Goal: Information Seeking & Learning: Learn about a topic

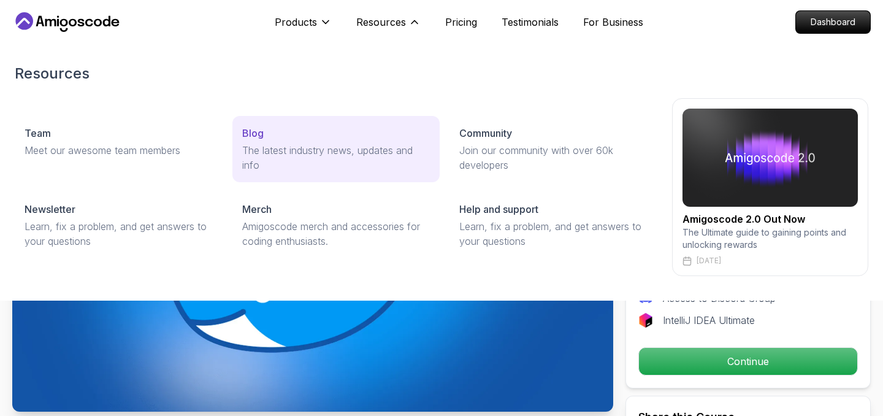
click at [274, 143] on p "The latest industry news, updates and info" at bounding box center [336, 157] width 188 height 29
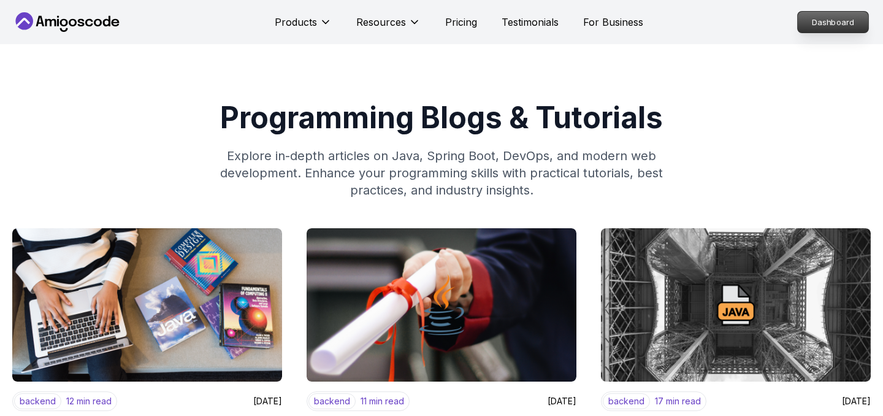
click at [827, 21] on p "Dashboard" at bounding box center [833, 22] width 71 height 21
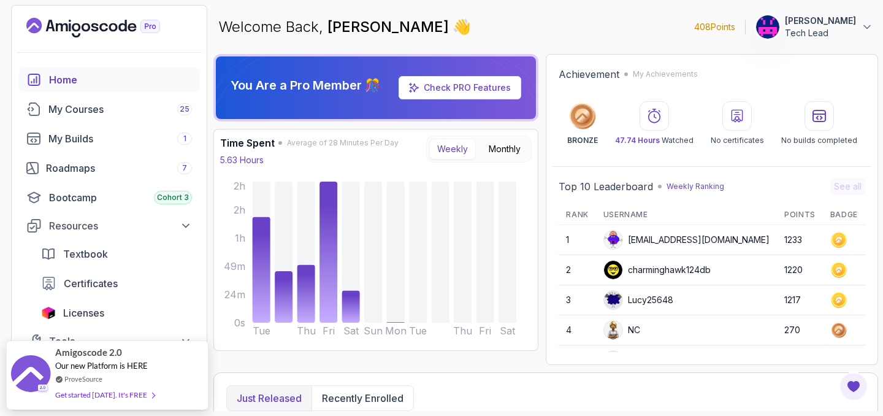
drag, startPoint x: 695, startPoint y: 29, endPoint x: 731, endPoint y: 29, distance: 35.6
click at [731, 29] on p "408 Points" at bounding box center [714, 27] width 41 height 12
click at [830, 26] on p "[PERSON_NAME]" at bounding box center [820, 21] width 71 height 12
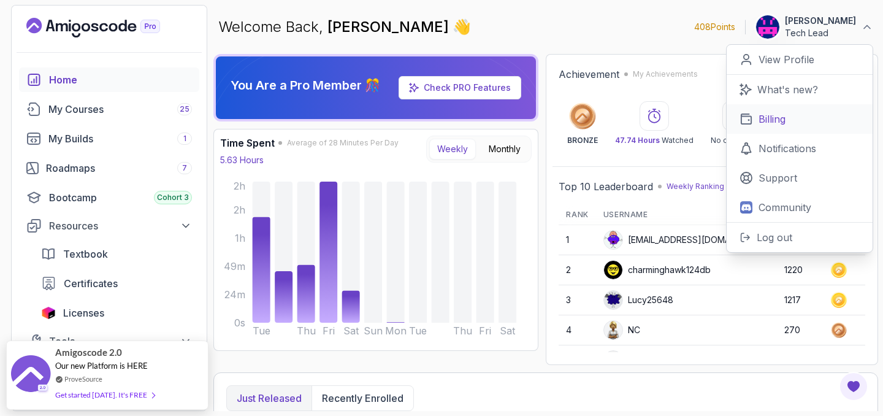
click at [776, 116] on p "Billing" at bounding box center [771, 119] width 27 height 15
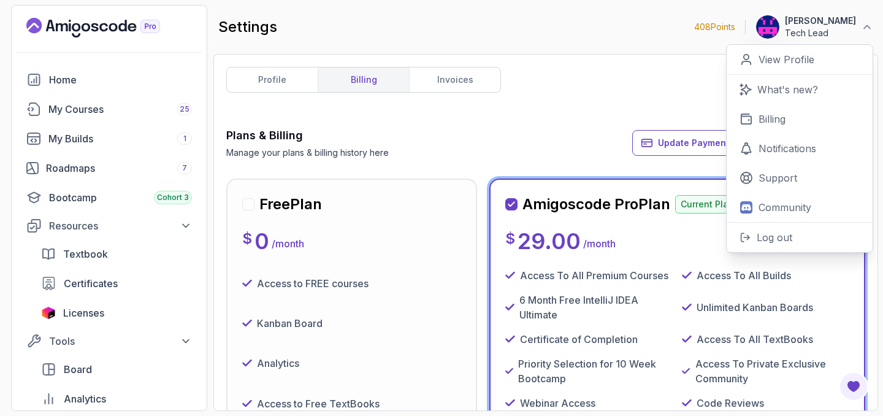
click at [514, 116] on div "profile billing invoices Plans & Billing Manage your plans & billing history he…" at bounding box center [545, 232] width 639 height 331
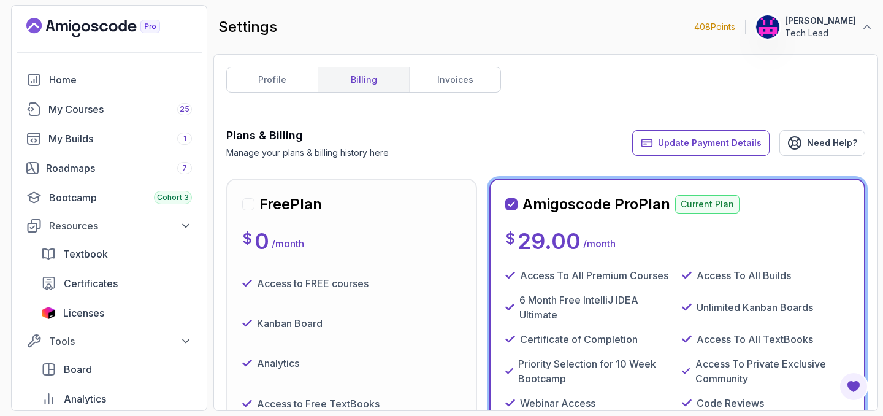
click at [614, 72] on div "profile billing invoices Plans & Billing Manage your plans & billing history he…" at bounding box center [545, 232] width 639 height 331
click at [652, 90] on div "profile billing invoices Plans & Billing Manage your plans & billing history he…" at bounding box center [545, 232] width 639 height 331
click at [773, 239] on p "Log out" at bounding box center [775, 237] width 36 height 15
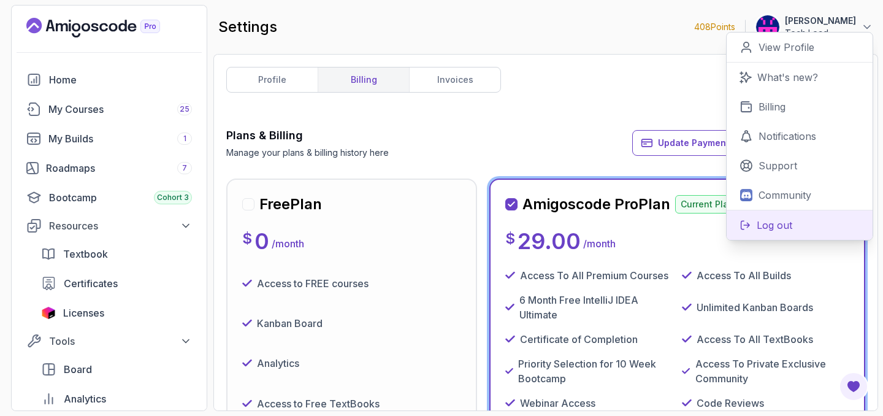
scroll to position [110, 0]
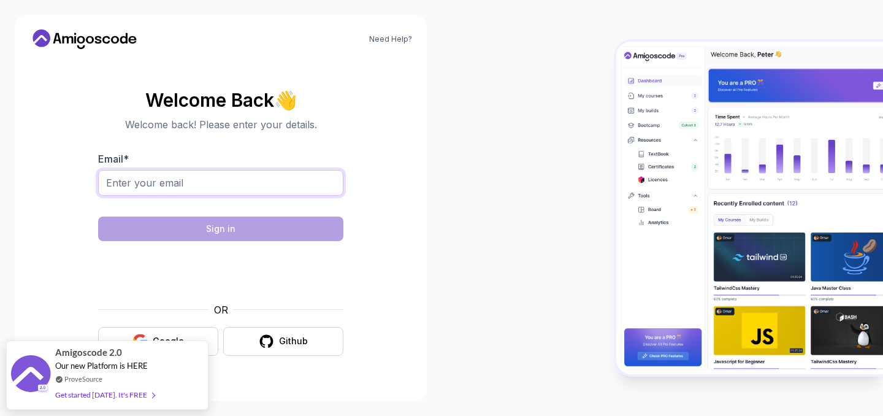
click at [163, 184] on input "Email *" at bounding box center [220, 183] width 245 height 26
type input "[EMAIL_ADDRESS][DOMAIN_NAME]"
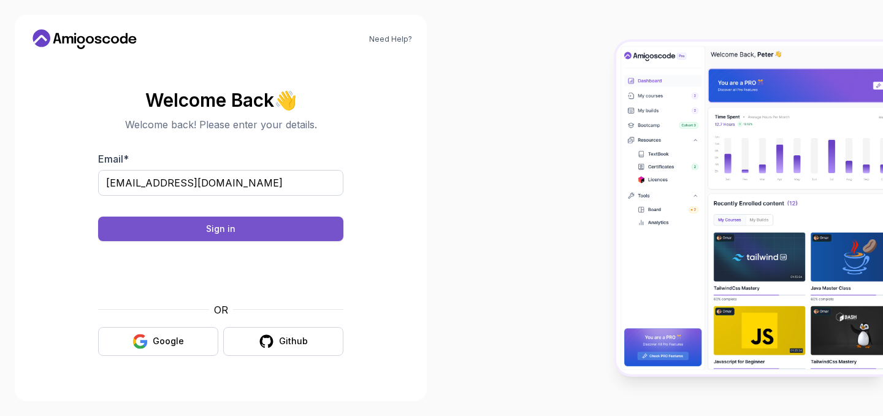
click at [224, 227] on div "Sign in" at bounding box center [220, 229] width 29 height 12
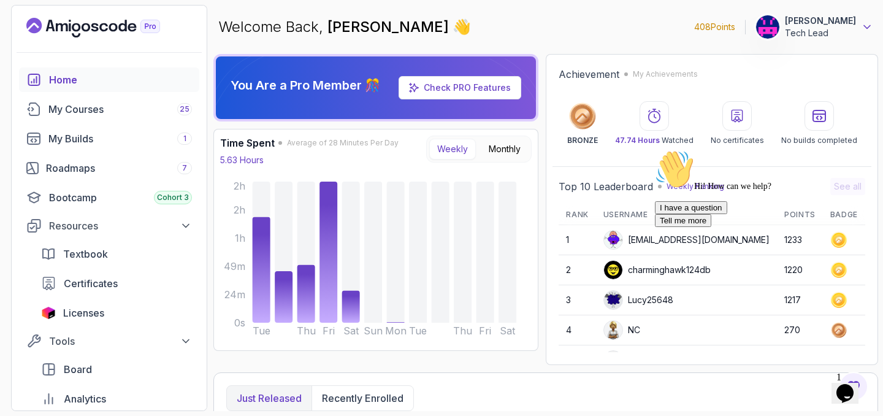
click at [866, 26] on icon at bounding box center [867, 27] width 12 height 12
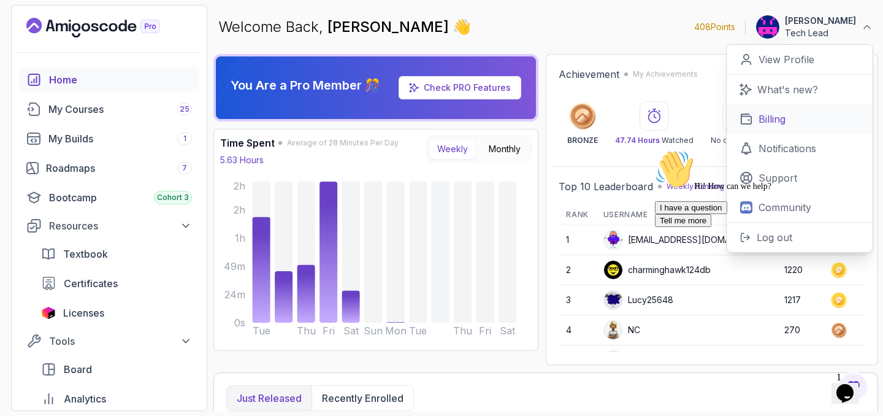
click at [773, 110] on link "Billing" at bounding box center [800, 118] width 146 height 29
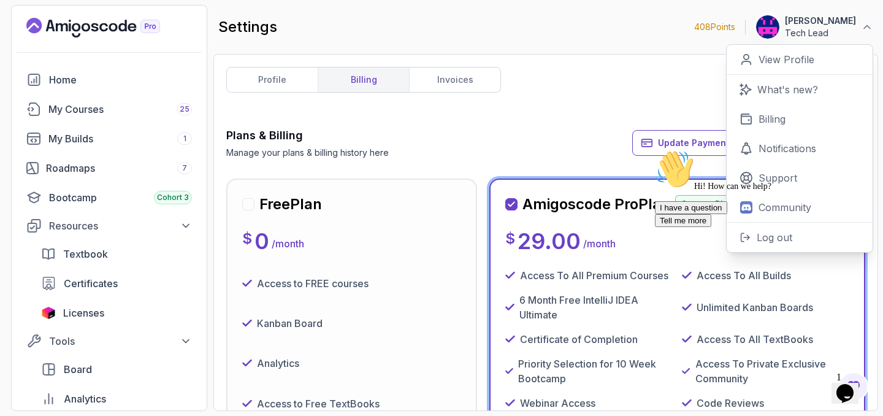
click at [611, 77] on div "profile billing invoices Plans & Billing Manage your plans & billing history he…" at bounding box center [545, 232] width 639 height 331
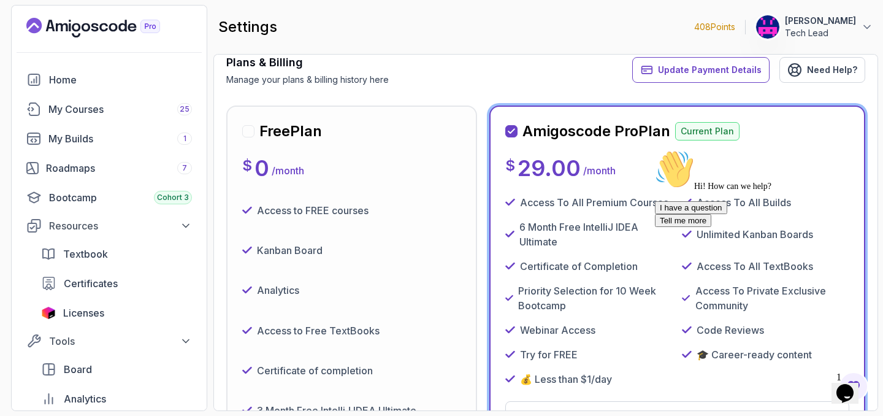
scroll to position [75, 0]
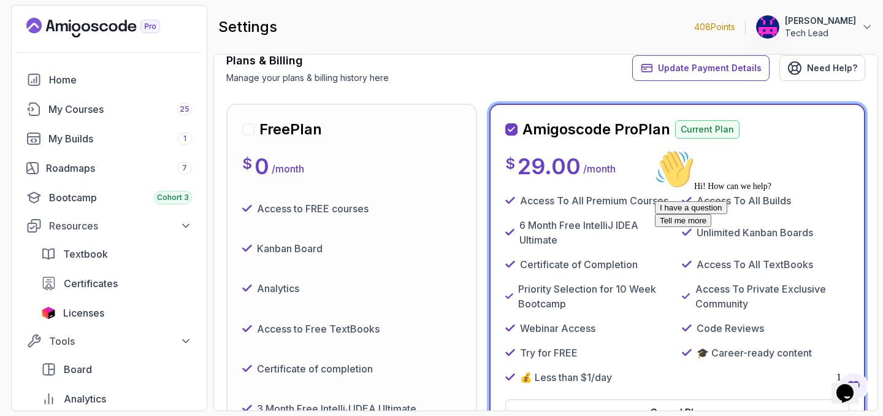
click at [655, 150] on icon "Chat attention grabber" at bounding box center [655, 150] width 0 height 0
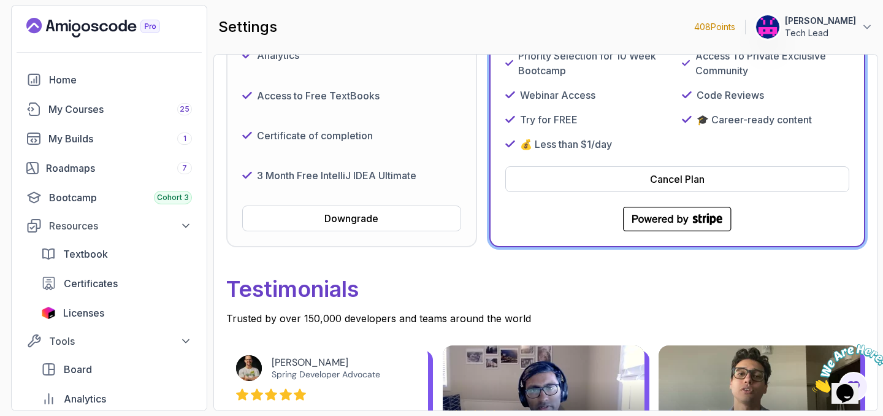
scroll to position [317, 0]
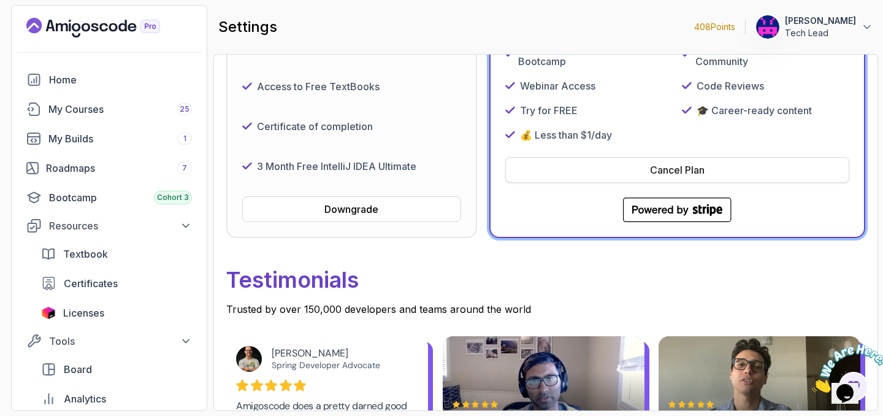
click at [684, 166] on div "Cancel Plan" at bounding box center [677, 169] width 55 height 15
click at [667, 171] on div "Cancel Plan" at bounding box center [677, 169] width 55 height 15
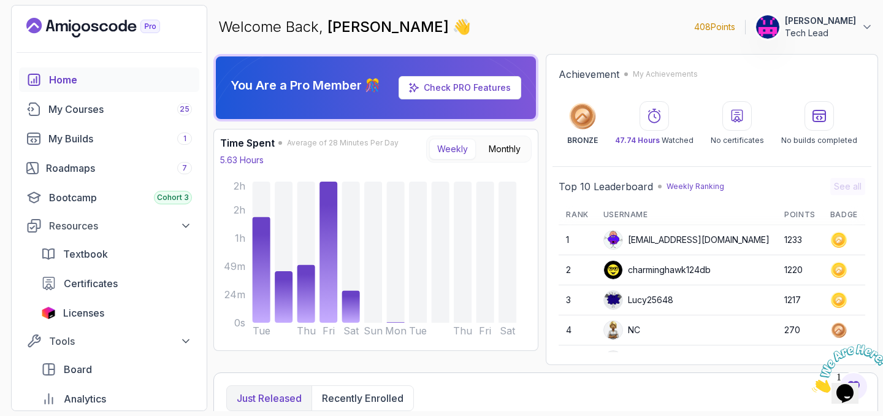
click at [618, 12] on div "Welcome Back, Dipendra Parmar 👋 408 Points Dipendra Parmar Tech Lead" at bounding box center [545, 27] width 665 height 44
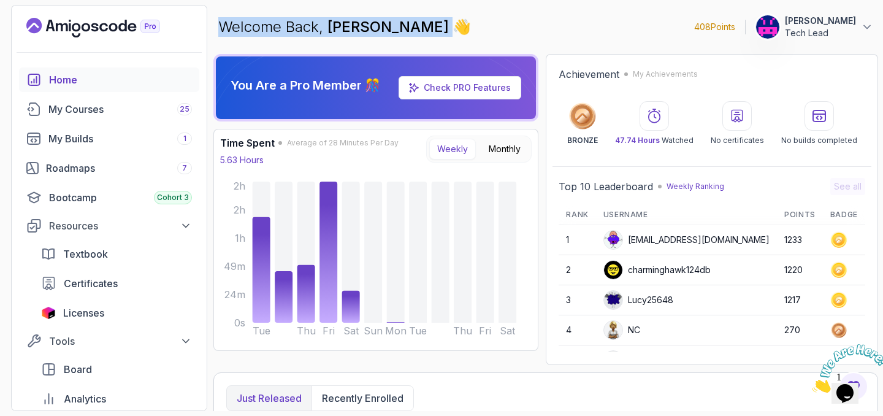
drag, startPoint x: 221, startPoint y: 31, endPoint x: 453, endPoint y: 27, distance: 232.4
click at [453, 27] on p "Welcome Back, Dipendra Parmar 👋" at bounding box center [344, 27] width 253 height 20
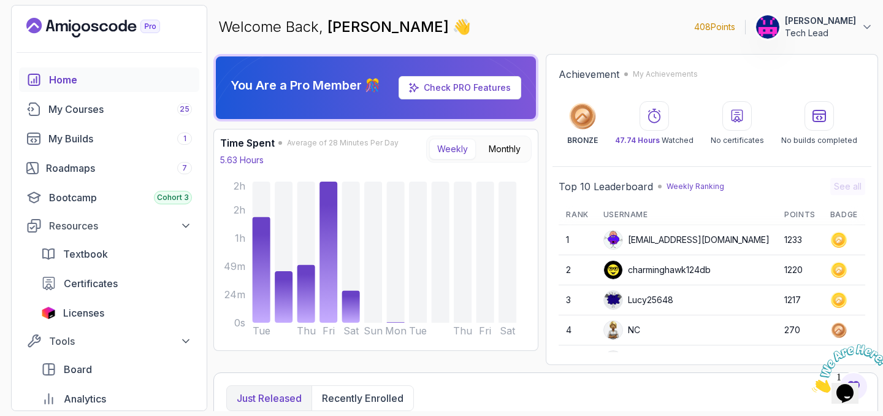
click at [548, 28] on div "Welcome Back, Dipendra Parmar 👋 408 Points Dipendra Parmar Tech Lead" at bounding box center [545, 27] width 665 height 44
click at [471, 88] on link "Check PRO Features" at bounding box center [467, 87] width 87 height 10
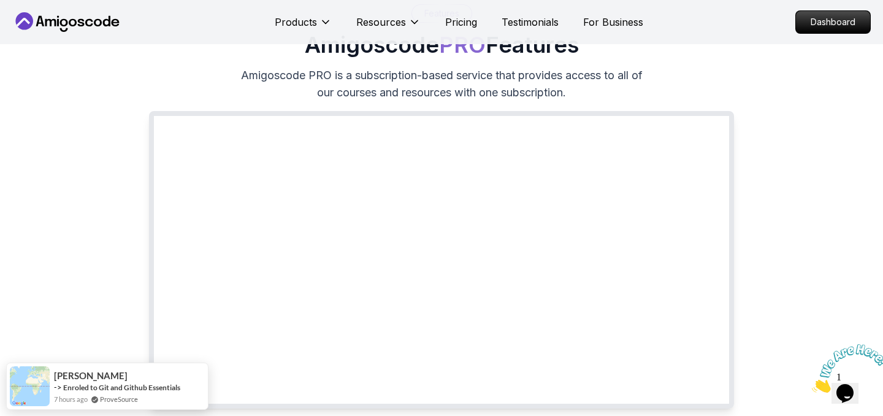
scroll to position [99, 0]
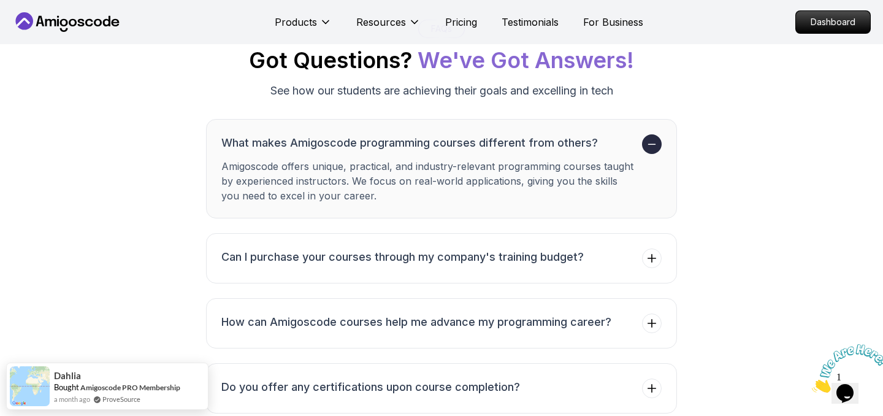
scroll to position [2015, 0]
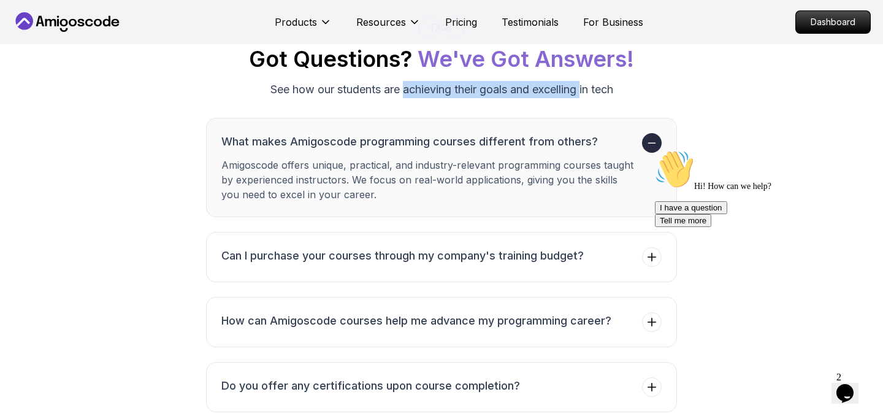
drag, startPoint x: 402, startPoint y: 127, endPoint x: 582, endPoint y: 122, distance: 180.3
click at [582, 98] on p "See how our students are achieving their goals and excelling in tech" at bounding box center [441, 89] width 343 height 17
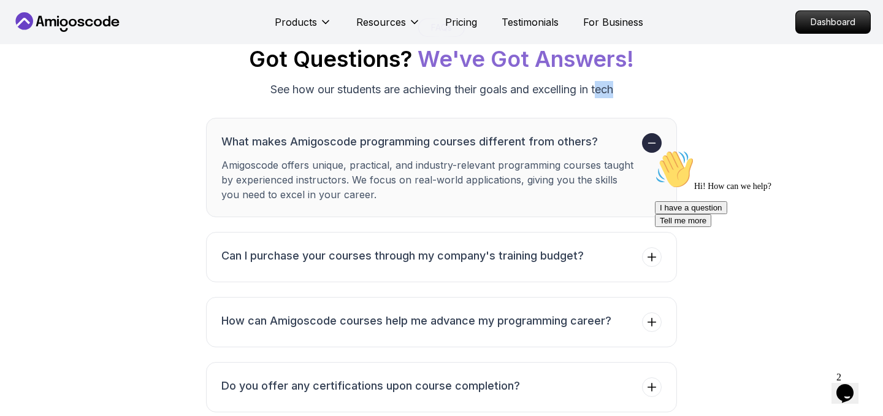
drag, startPoint x: 598, startPoint y: 127, endPoint x: 635, endPoint y: 126, distance: 37.4
click at [635, 98] on div "FAQs Got Questions? We've Got Answers! See how our students are achieving their…" at bounding box center [441, 58] width 846 height 80
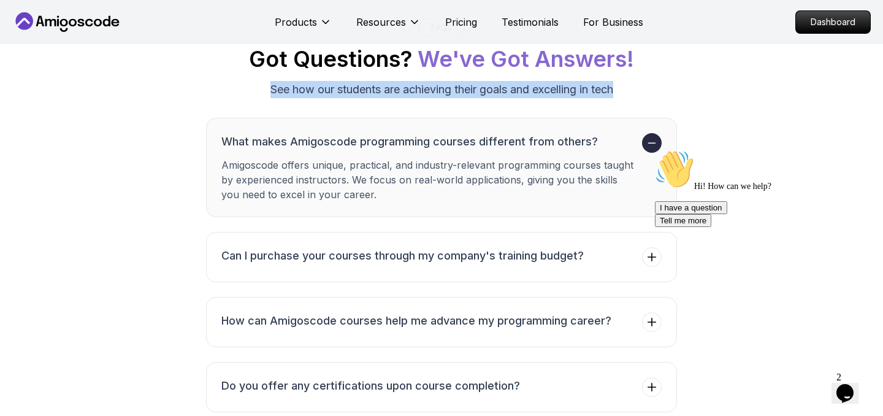
drag, startPoint x: 635, startPoint y: 126, endPoint x: 231, endPoint y: 128, distance: 404.1
click at [231, 98] on div "FAQs Got Questions? We've Got Answers! See how our students are achieving their…" at bounding box center [441, 58] width 846 height 80
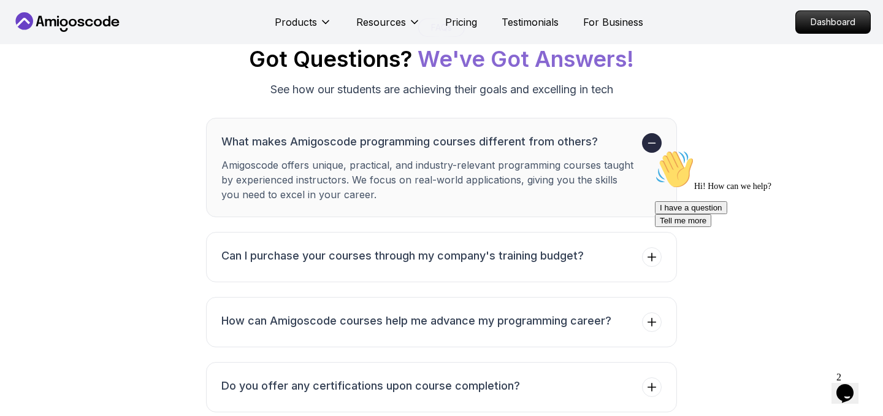
click at [272, 98] on p "See how our students are achieving their goals and excelling in tech" at bounding box center [441, 89] width 343 height 17
click at [264, 98] on div "FAQs Got Questions? We've Got Answers! See how our students are achieving their…" at bounding box center [441, 58] width 846 height 80
drag, startPoint x: 265, startPoint y: 126, endPoint x: 715, endPoint y: 121, distance: 450.1
click at [716, 98] on div "FAQs Got Questions? We've Got Answers! See how our students are achieving their…" at bounding box center [441, 58] width 846 height 80
click at [644, 98] on div "FAQs Got Questions? We've Got Answers! See how our students are achieving their…" at bounding box center [441, 58] width 846 height 80
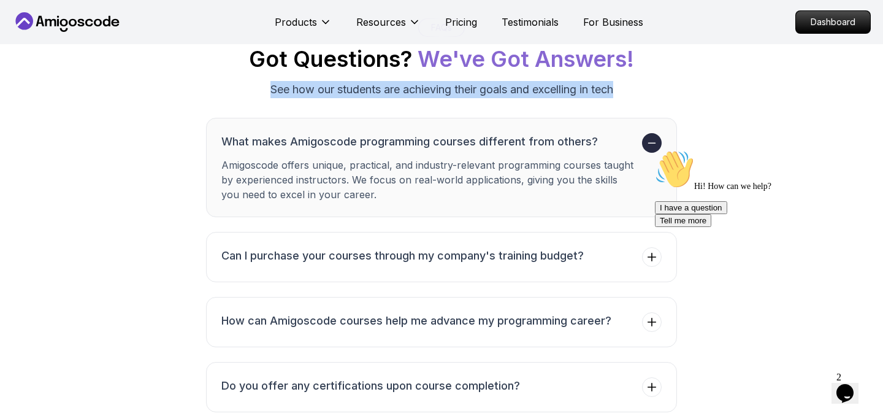
drag, startPoint x: 623, startPoint y: 125, endPoint x: 257, endPoint y: 130, distance: 366.1
click at [257, 98] on div "FAQs Got Questions? We've Got Answers! See how our students are achieving their…" at bounding box center [441, 58] width 846 height 80
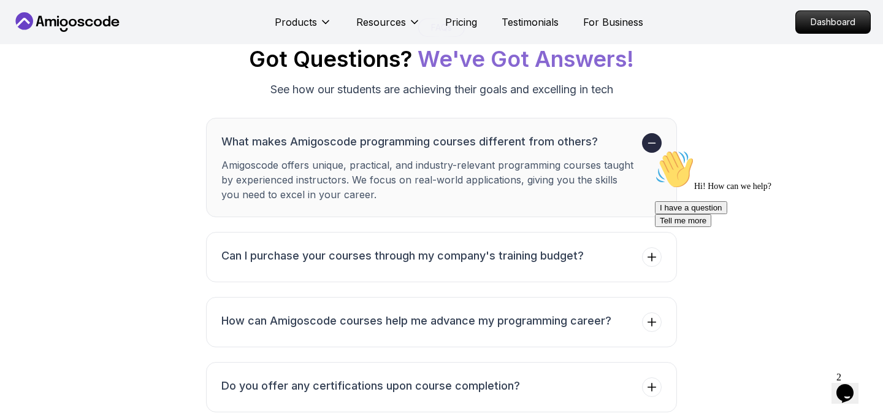
click at [343, 98] on p "See how our students are achieving their goals and excelling in tech" at bounding box center [441, 89] width 343 height 17
click at [655, 150] on icon "Chat attention grabber" at bounding box center [655, 150] width 0 height 0
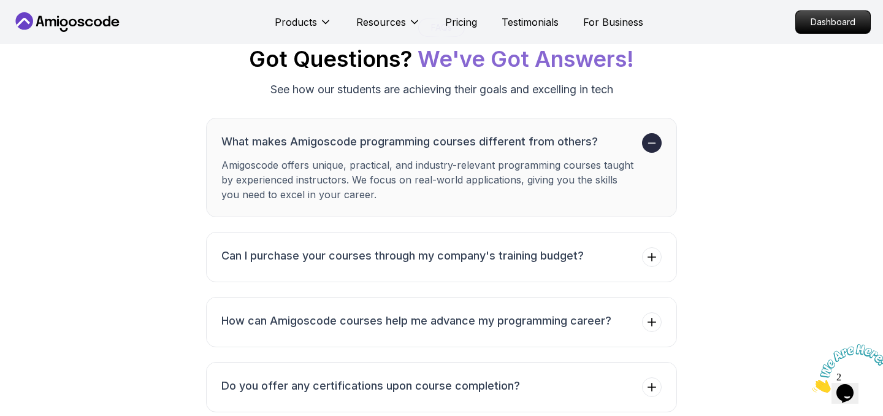
click at [812, 384] on icon "Close" at bounding box center [812, 389] width 0 height 10
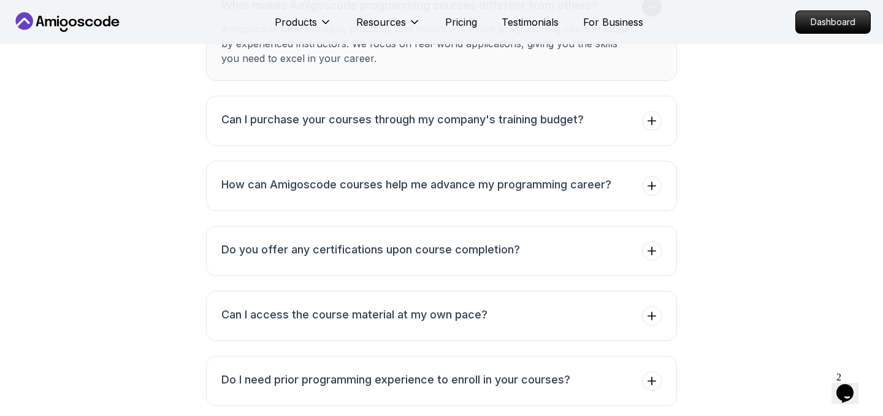
scroll to position [2154, 0]
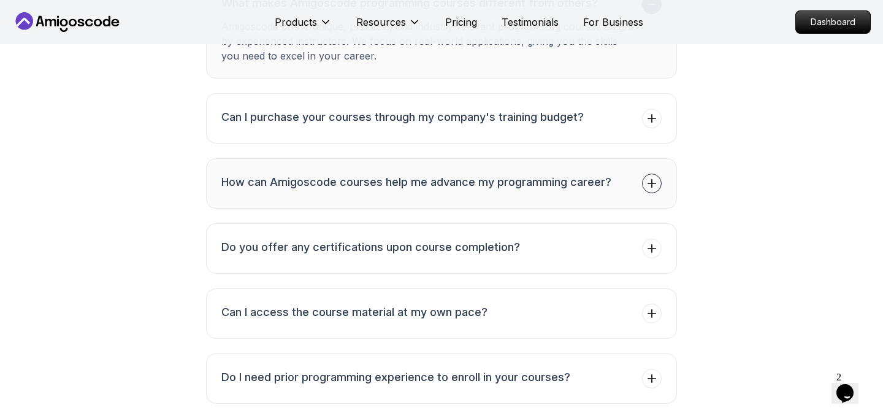
click at [645, 193] on span at bounding box center [652, 184] width 20 height 20
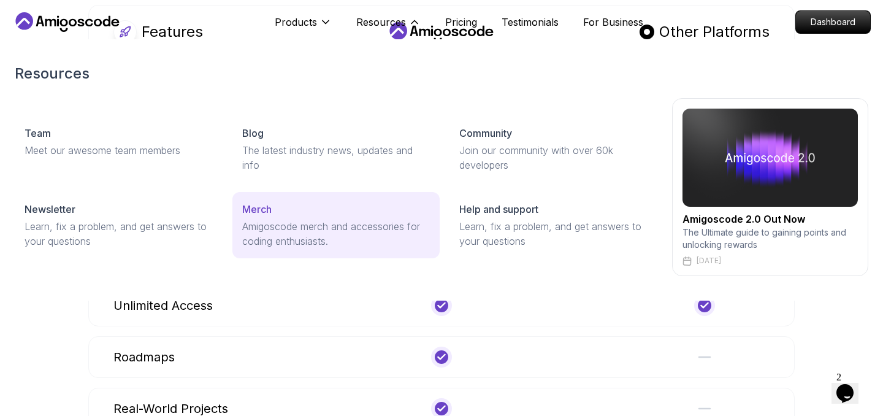
scroll to position [645, 0]
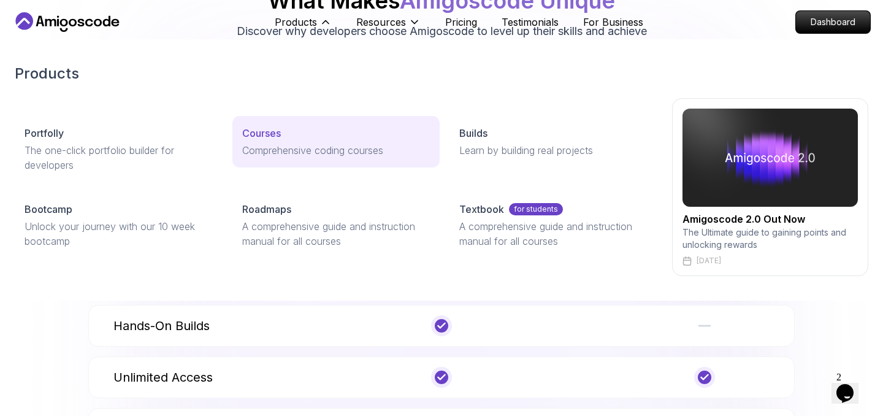
click at [277, 131] on p "Courses" at bounding box center [261, 133] width 39 height 15
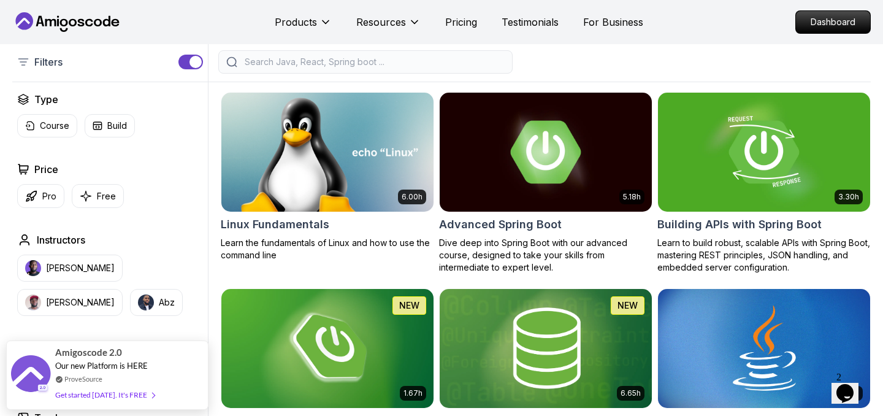
scroll to position [294, 0]
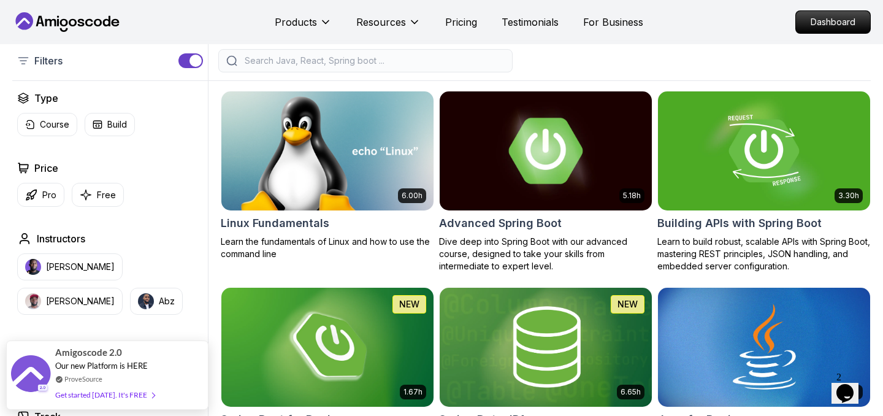
click at [589, 153] on img at bounding box center [545, 150] width 223 height 124
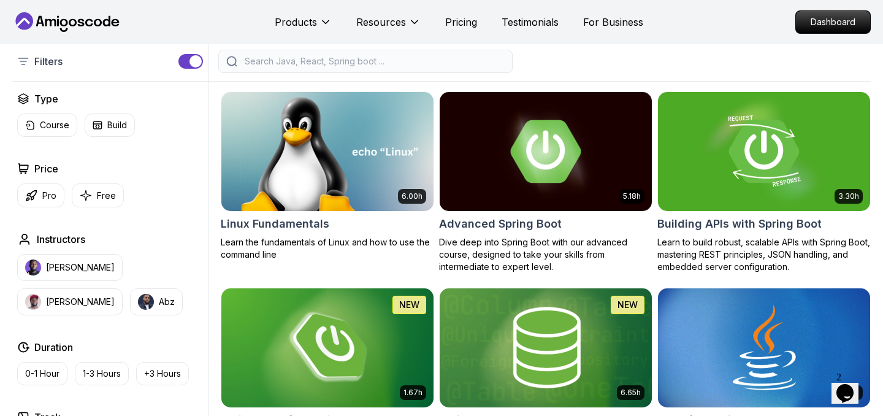
scroll to position [294, 0]
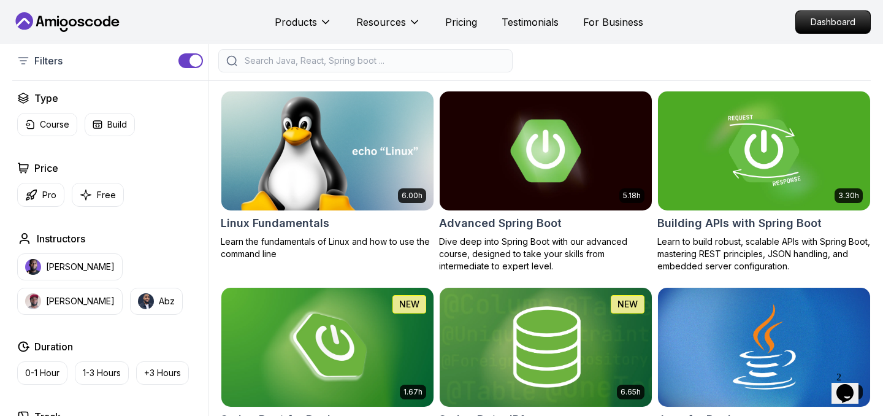
click at [460, 58] on input "search" at bounding box center [373, 61] width 262 height 12
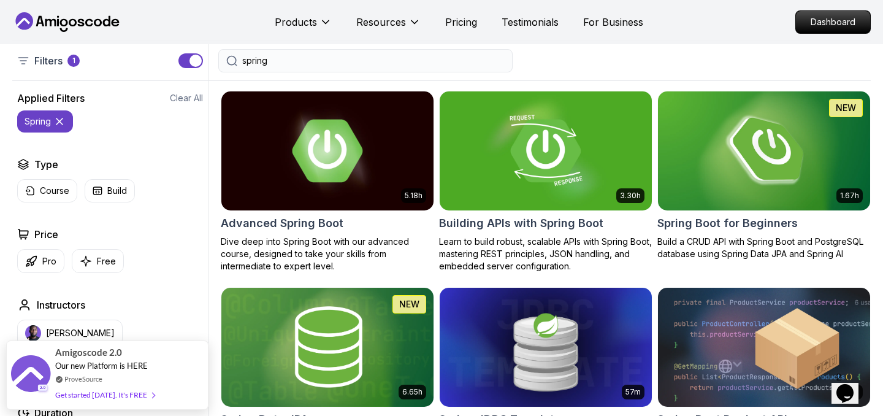
type input "spring"
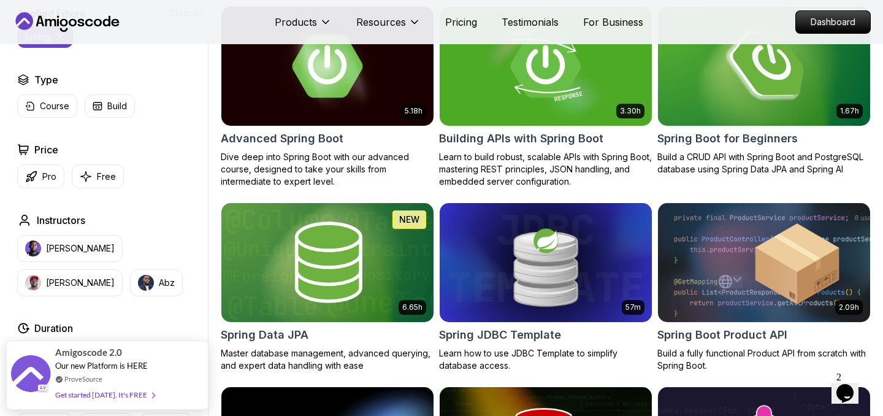
scroll to position [376, 0]
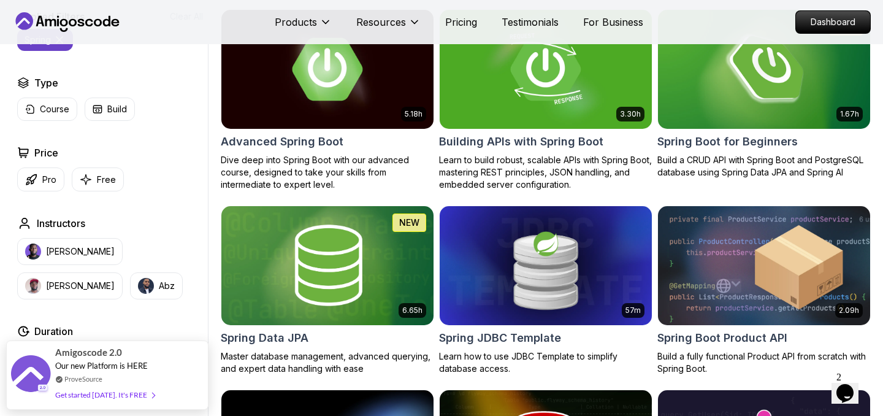
click at [767, 275] on img at bounding box center [763, 265] width 223 height 124
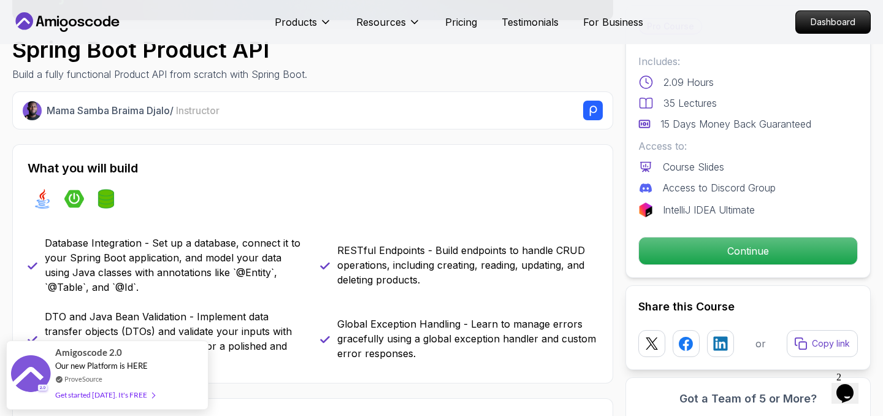
scroll to position [395, 0]
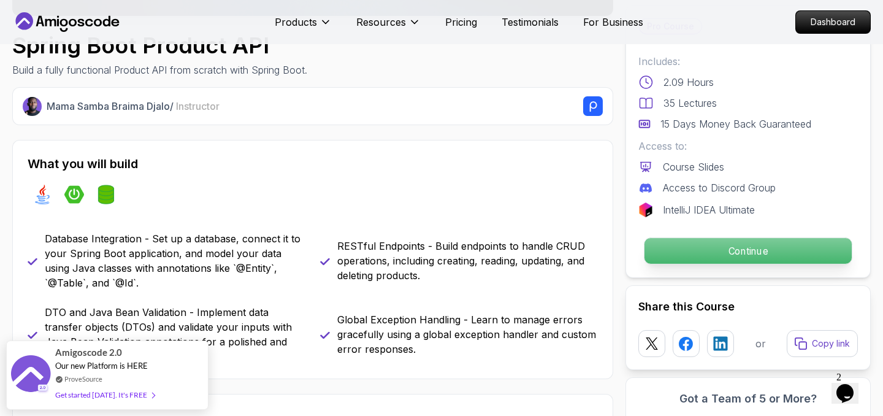
click at [730, 247] on p "Continue" at bounding box center [747, 251] width 207 height 26
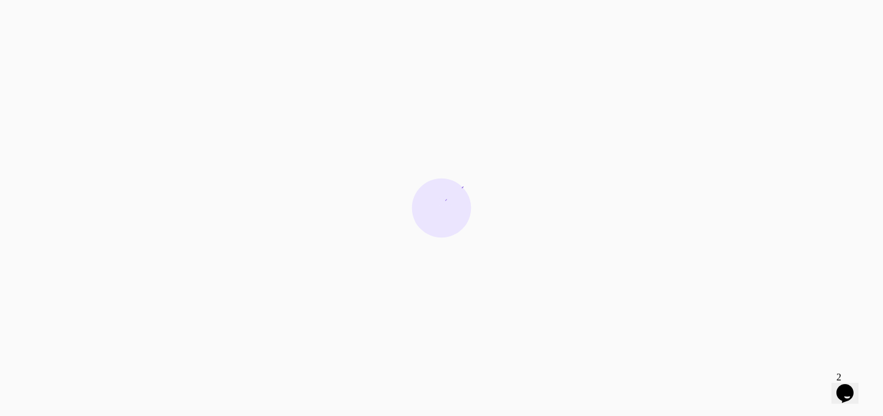
click at [760, 254] on html "0s" at bounding box center [441, 208] width 883 height 416
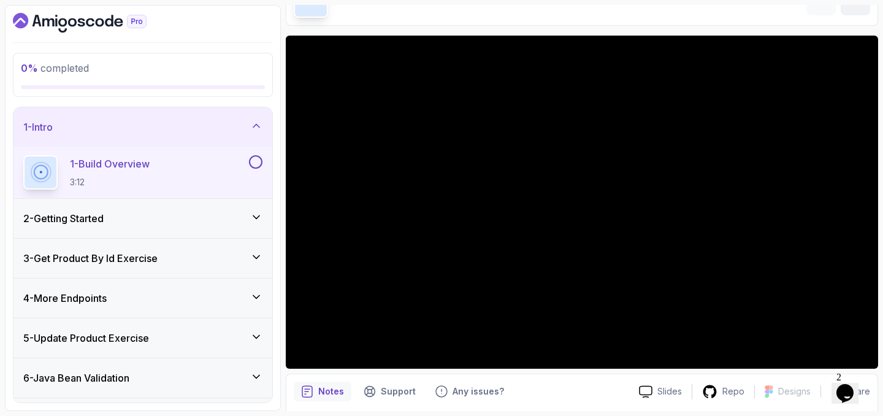
scroll to position [66, 0]
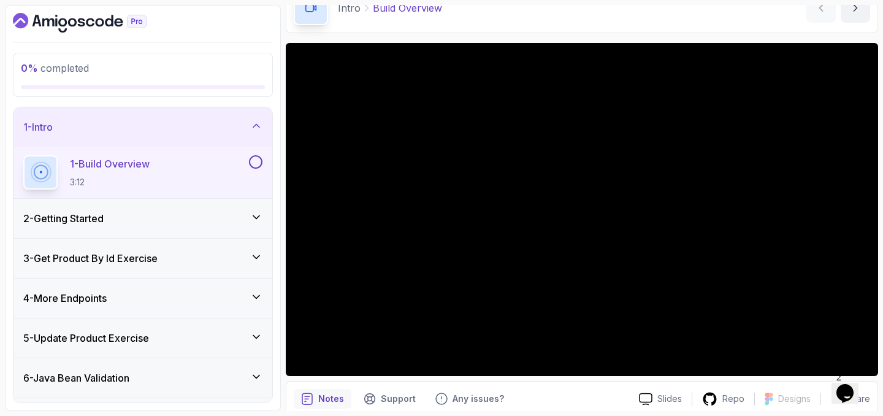
click at [158, 220] on div "2 - Getting Started" at bounding box center [142, 218] width 239 height 15
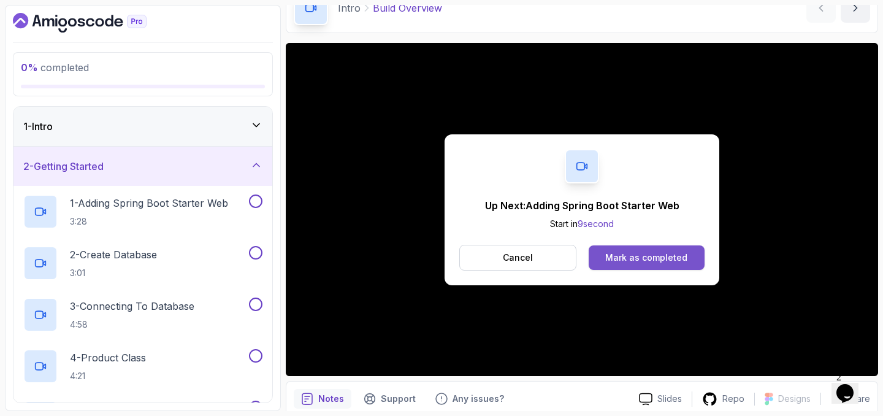
click at [644, 249] on button "Mark as completed" at bounding box center [647, 257] width 116 height 25
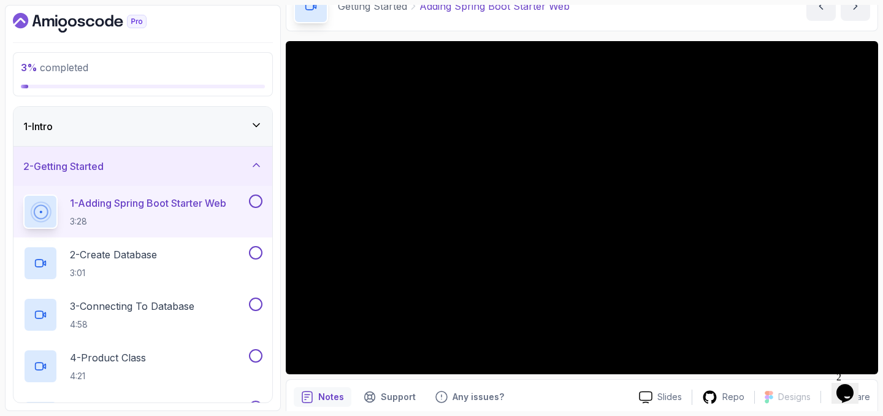
scroll to position [64, 0]
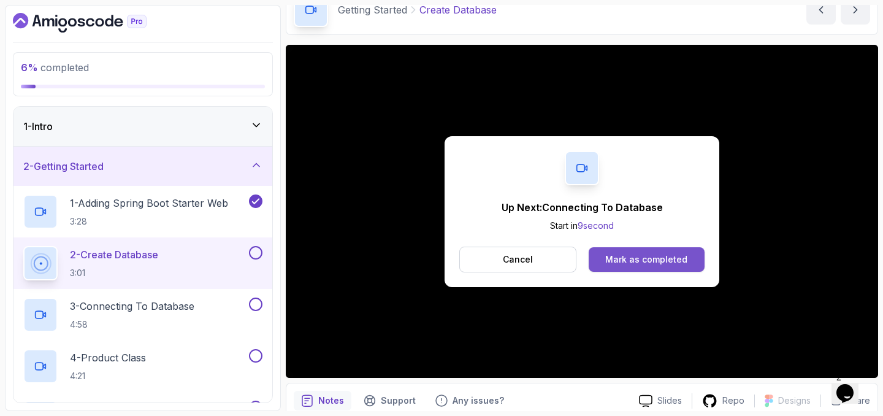
click at [656, 255] on div "Mark as completed" at bounding box center [646, 259] width 82 height 12
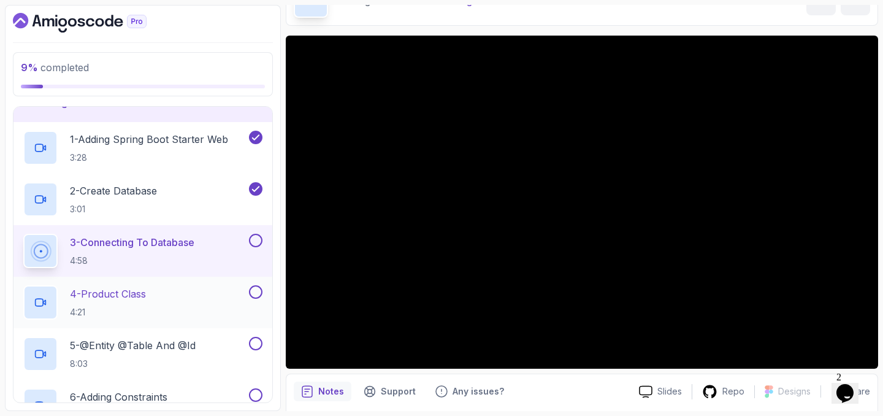
scroll to position [96, 0]
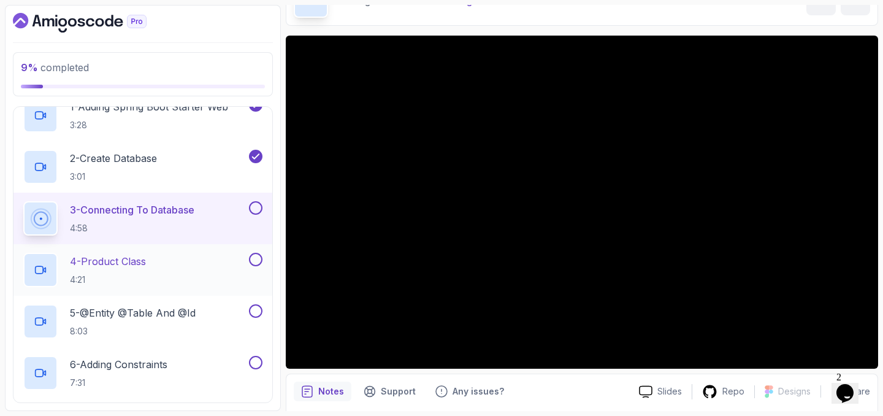
click at [134, 262] on p "4 - Product Class" at bounding box center [108, 261] width 76 height 15
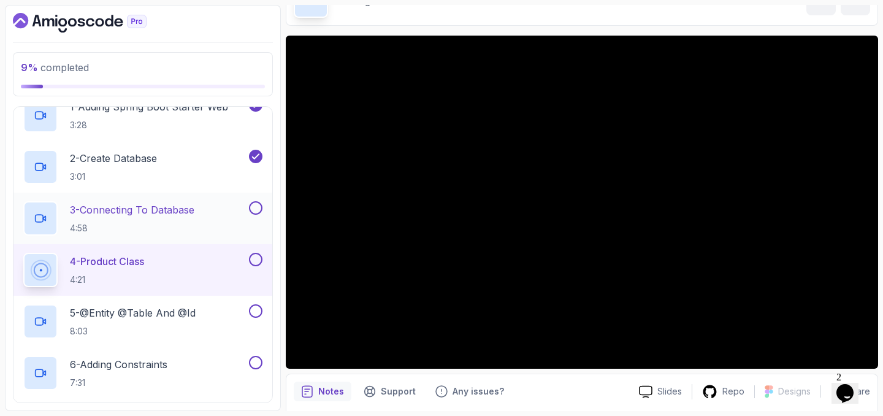
click at [167, 208] on p "3 - Connecting To Database" at bounding box center [132, 209] width 124 height 15
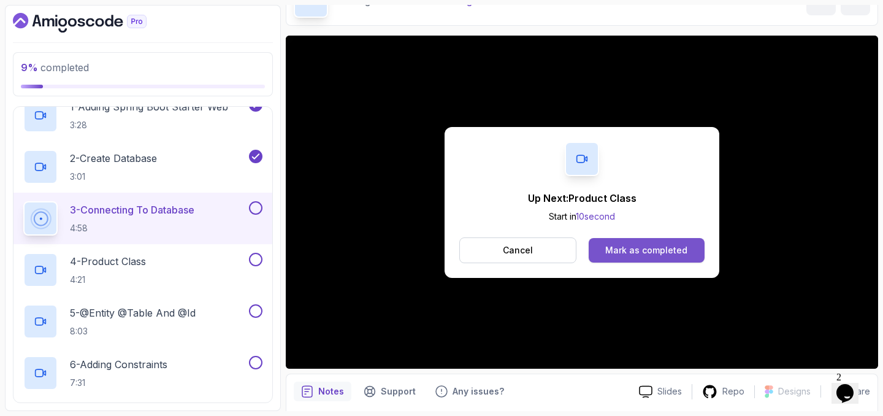
click at [682, 245] on div "Mark as completed" at bounding box center [646, 250] width 82 height 12
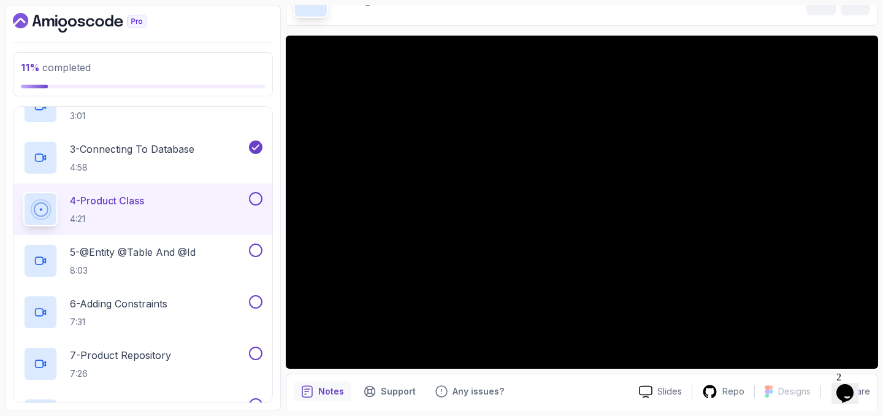
scroll to position [143, 0]
